Goal: Navigation & Orientation: Find specific page/section

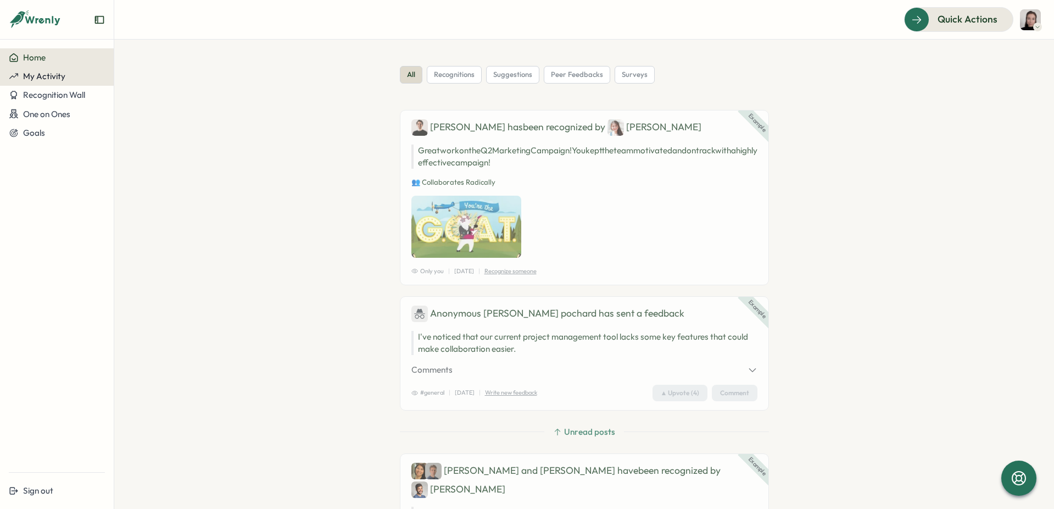
click at [40, 77] on span "My Activity" at bounding box center [44, 76] width 42 height 10
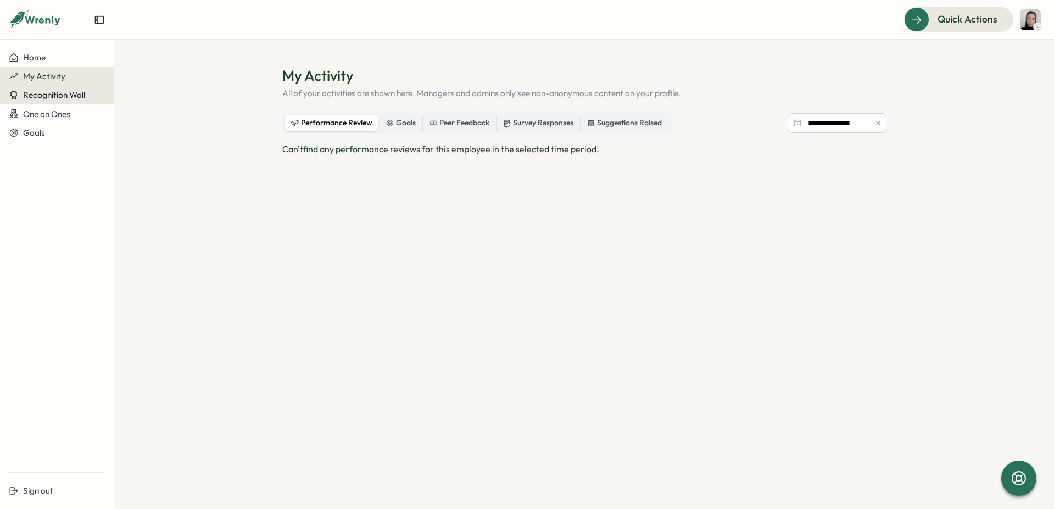
click at [46, 97] on span "Recognition Wall" at bounding box center [54, 95] width 62 height 10
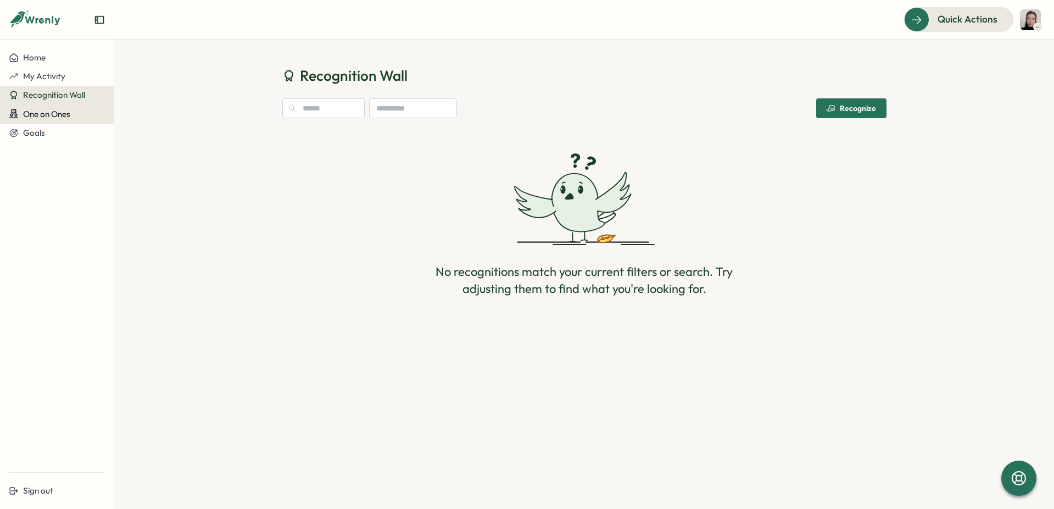
click at [49, 112] on span "One on Ones" at bounding box center [46, 114] width 47 height 10
click at [50, 113] on span "One on Ones" at bounding box center [46, 114] width 47 height 10
click at [140, 112] on div "Meetings" at bounding box center [133, 114] width 34 height 12
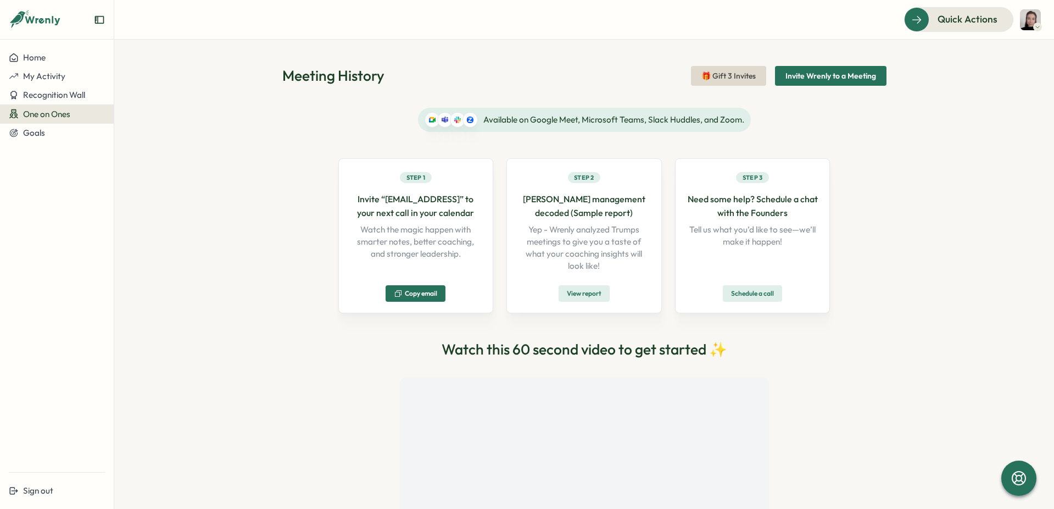
scroll to position [110, 0]
